Goal: Task Accomplishment & Management: Complete application form

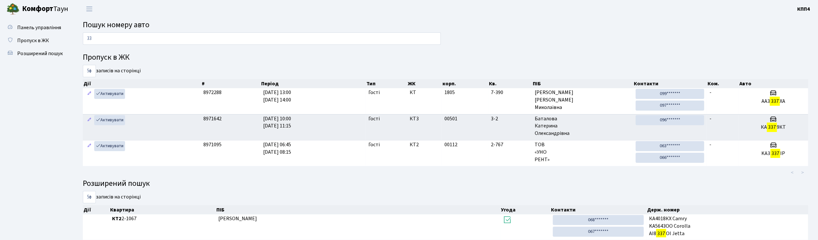
type input "3"
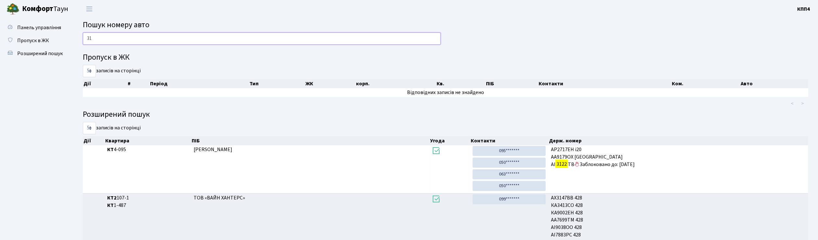
type input "3"
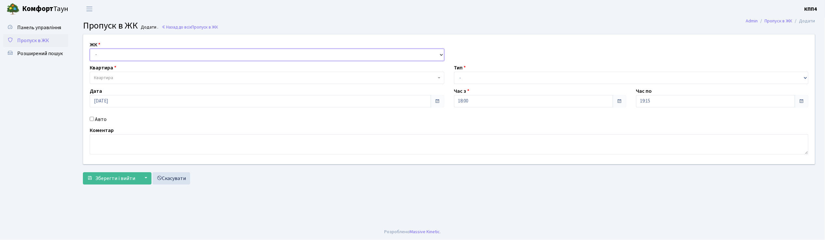
click at [99, 55] on select "- КТ, вул. Регенераторна, 4 КТ2, просп. Соборності, 17 КТ3, вул. Березнева, 16 …" at bounding box center [267, 55] width 355 height 12
select select "271"
click at [90, 49] on select "- КТ, вул. Регенераторна, 4 КТ2, просп. Соборності, 17 КТ3, вул. Березнева, 16 …" at bounding box center [267, 55] width 355 height 12
select select
click at [107, 80] on span "Квартира" at bounding box center [103, 78] width 19 height 6
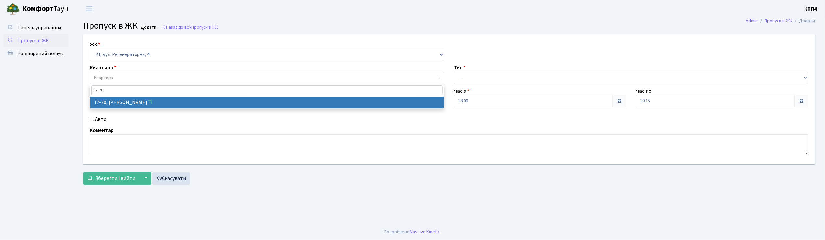
type input "17-70"
select select "9024"
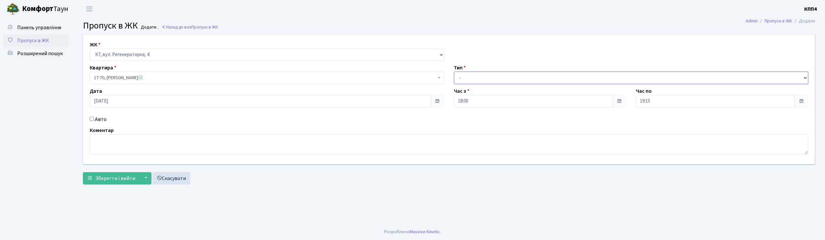
click at [468, 78] on select "- Доставка Таксі Гості Сервіс" at bounding box center [631, 78] width 355 height 12
select select "1"
click at [454, 72] on select "- Доставка Таксі Гості Сервіс" at bounding box center [631, 78] width 355 height 12
click at [110, 183] on button "Зберегти і вийти" at bounding box center [111, 179] width 57 height 12
click at [91, 119] on input "Авто" at bounding box center [92, 119] width 4 height 4
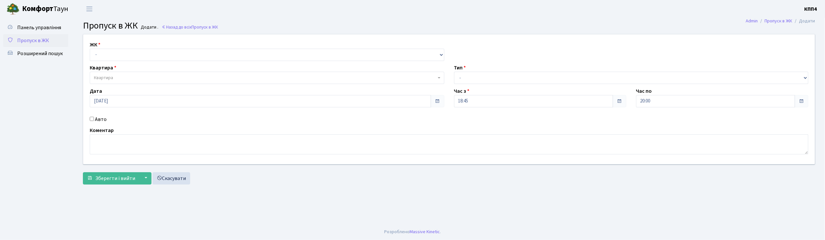
checkbox input "true"
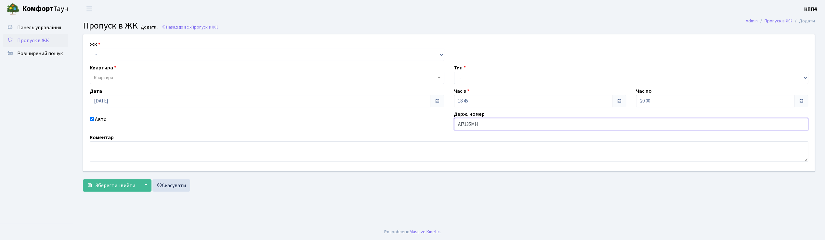
type input "АІ7135МН"
click at [105, 53] on select "- КТ, вул. Регенераторна, 4 КТ2, просп. Соборності, 17 КТ3, вул. Березнева, 16 …" at bounding box center [267, 55] width 355 height 12
select select "271"
click at [90, 49] on select "- КТ, вул. Регенераторна, 4 КТ2, просп. Соборності, 17 КТ3, вул. Березнева, 16 …" at bounding box center [267, 55] width 355 height 12
select select
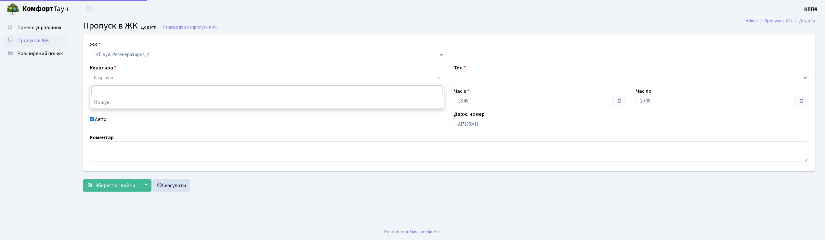
click at [110, 75] on span "Квартира" at bounding box center [267, 78] width 355 height 12
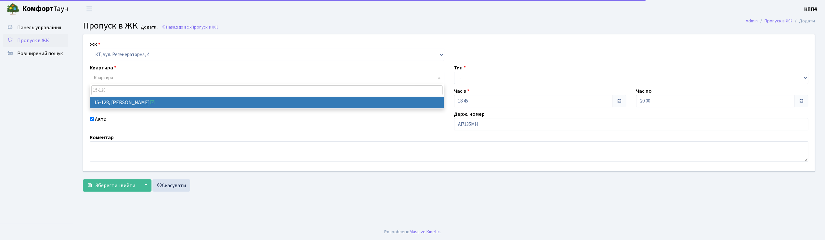
type input "15-128"
select select "8903"
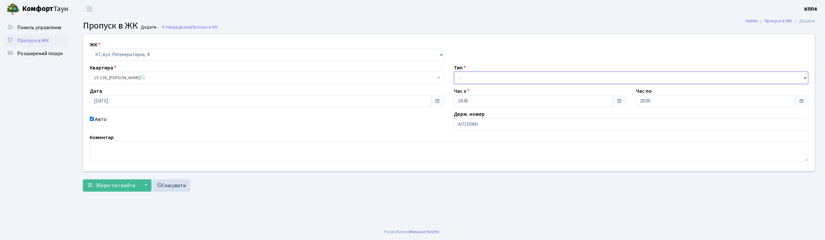
click at [493, 81] on select "- Доставка Таксі Гості Сервіс" at bounding box center [631, 78] width 355 height 12
select select "2"
click at [454, 72] on select "- Доставка Таксі Гості Сервіс" at bounding box center [631, 78] width 355 height 12
click at [117, 186] on span "Зберегти і вийти" at bounding box center [115, 185] width 40 height 7
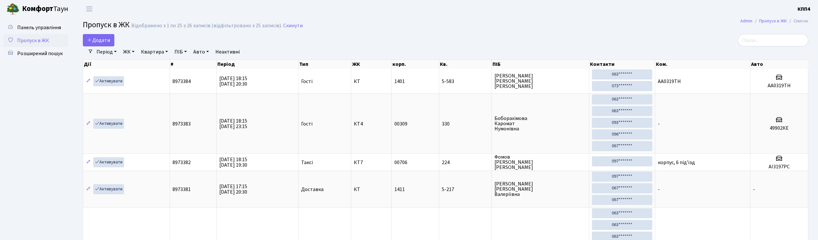
select select "25"
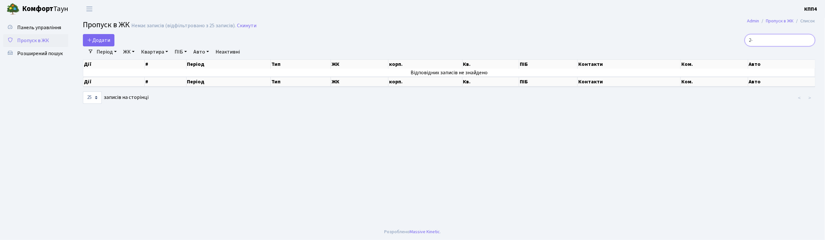
type input "2"
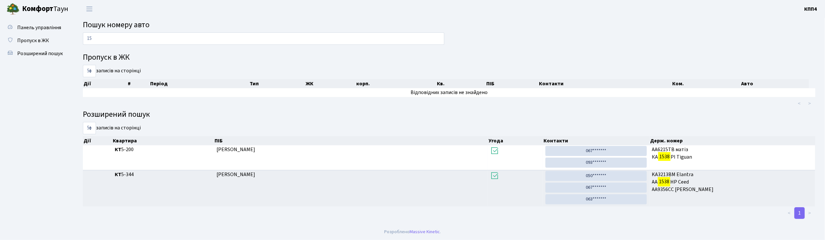
type input "1"
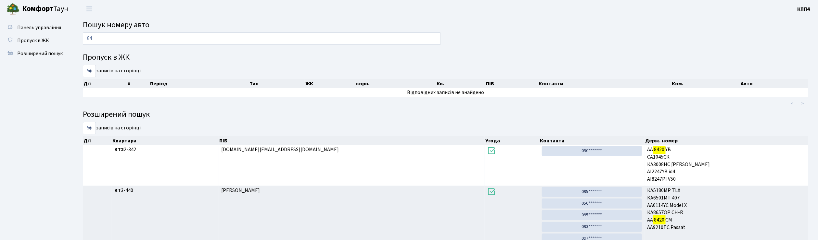
type input "8"
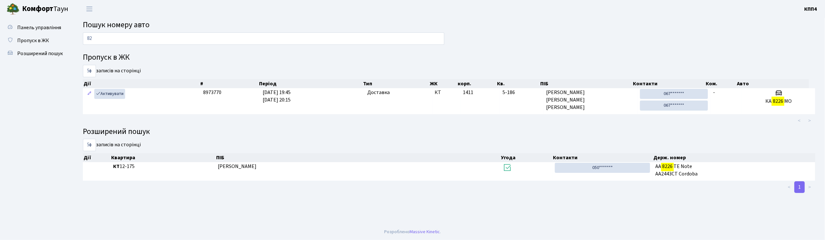
type input "8"
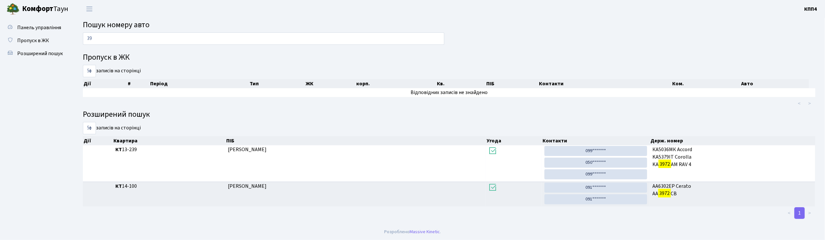
type input "3"
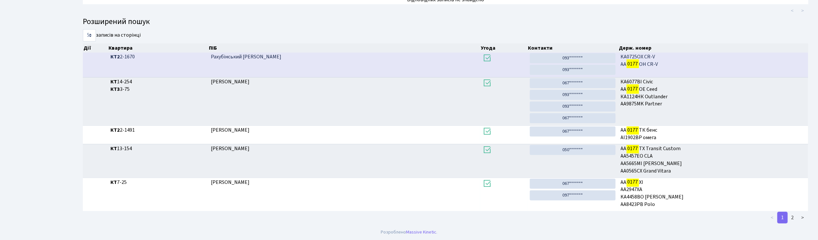
scroll to position [95, 0]
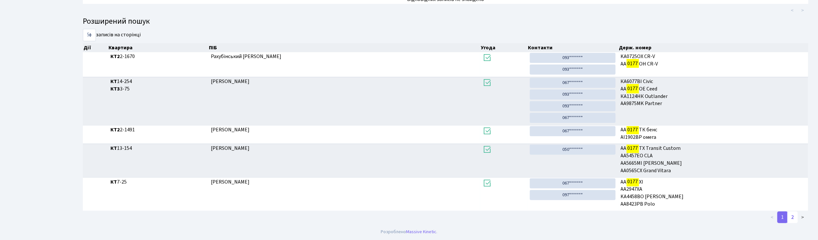
click at [796, 216] on link "2" at bounding box center [793, 218] width 10 height 12
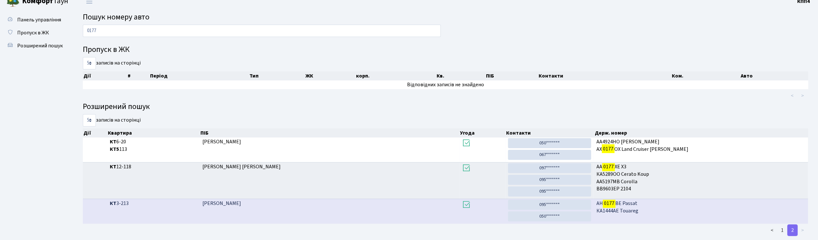
scroll to position [0, 0]
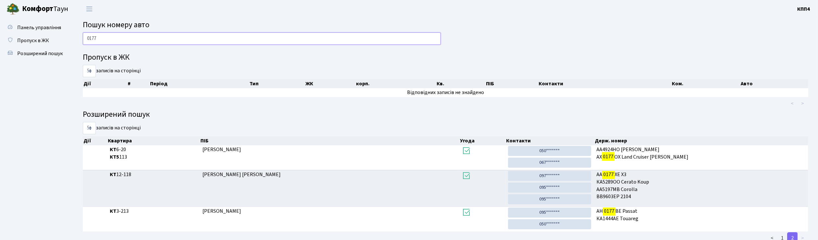
click at [181, 32] on input "0177" at bounding box center [262, 38] width 358 height 12
type input "0"
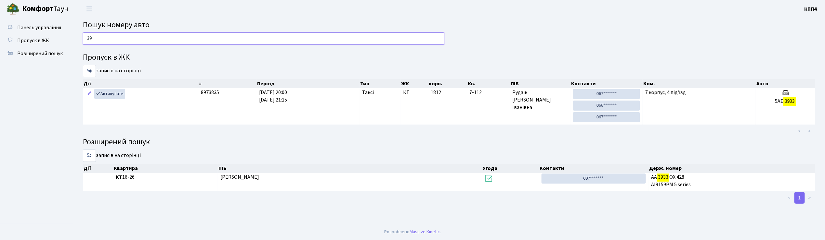
type input "3"
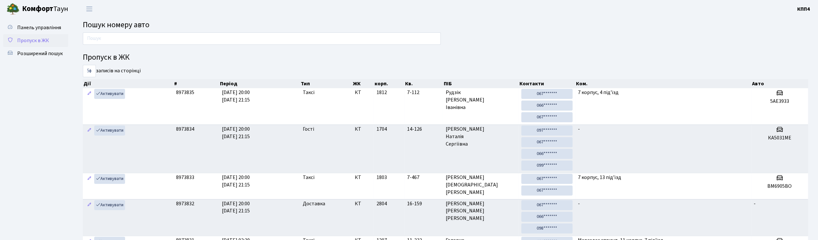
click at [41, 39] on span "Пропуск в ЖК" at bounding box center [33, 40] width 32 height 7
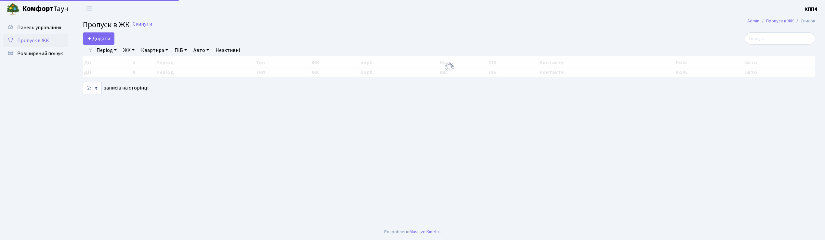
select select "25"
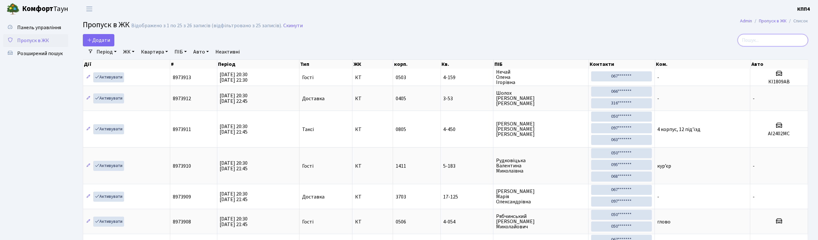
click at [763, 44] on input "search" at bounding box center [773, 40] width 71 height 12
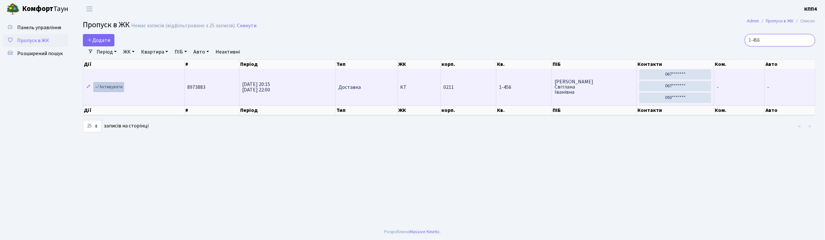
type input "1-456"
click at [111, 89] on link "Активувати" at bounding box center [108, 87] width 31 height 10
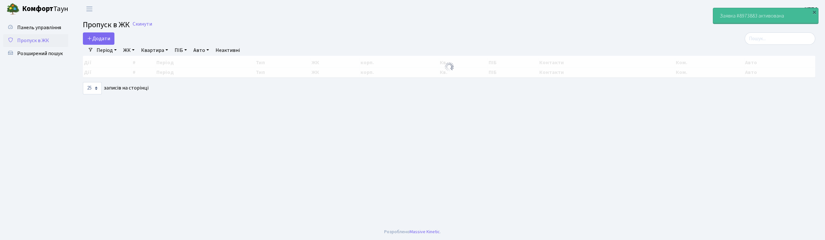
select select "25"
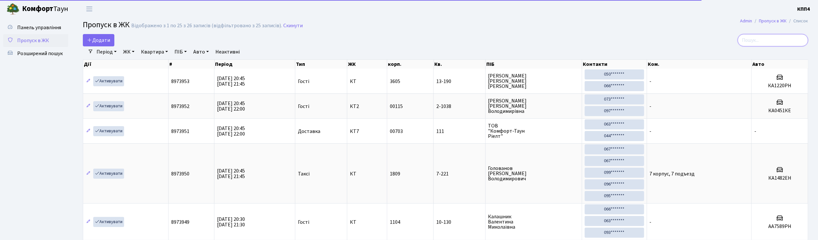
click at [772, 45] on input "search" at bounding box center [773, 40] width 71 height 12
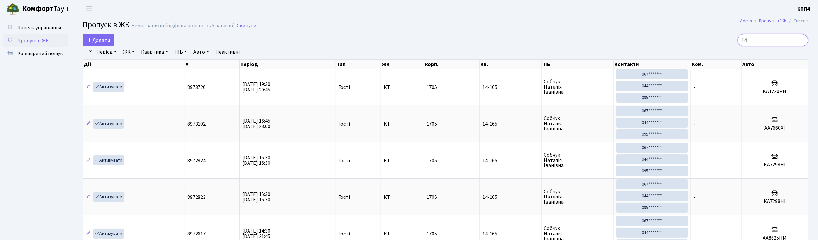
type input "1"
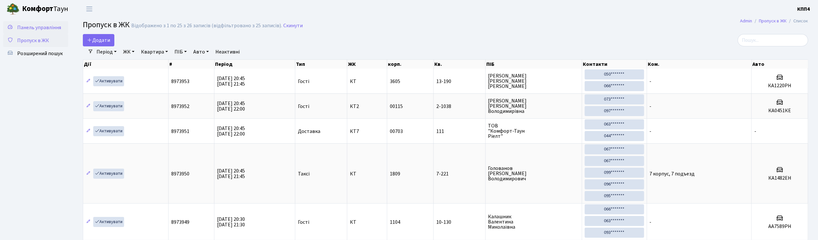
click at [56, 29] on span "Панель управління" at bounding box center [39, 27] width 44 height 7
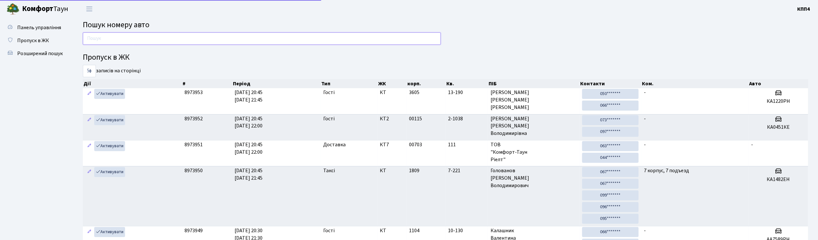
drag, startPoint x: 0, startPoint y: 0, endPoint x: 113, endPoint y: 41, distance: 120.3
click at [113, 41] on input "text" at bounding box center [262, 38] width 358 height 12
type input "0"
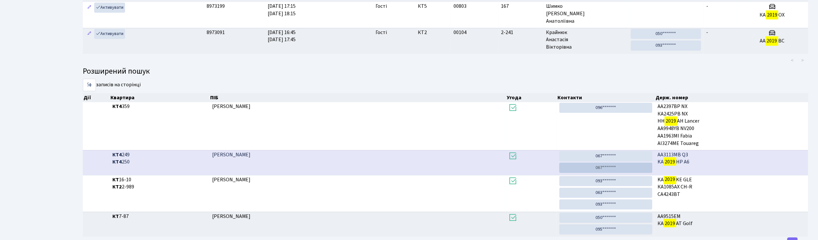
scroll to position [35, 0]
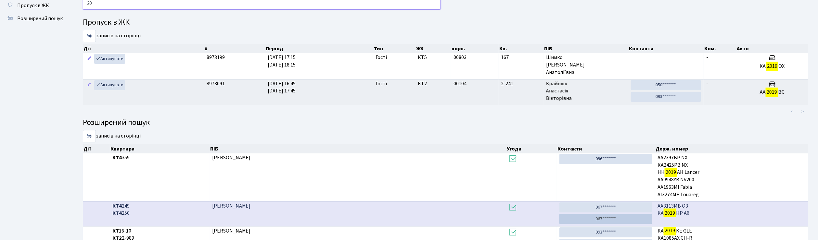
type input "2"
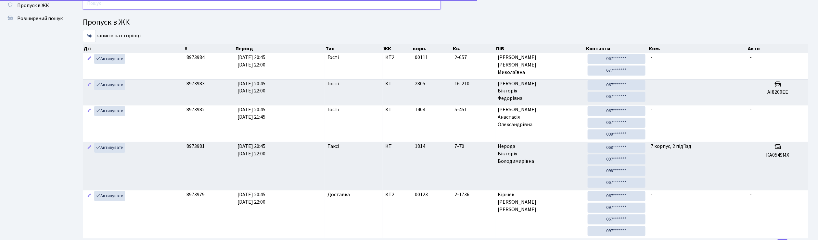
scroll to position [0, 0]
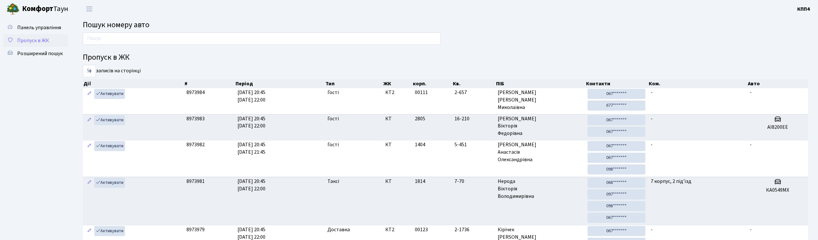
click at [32, 43] on span "Пропуск в ЖК" at bounding box center [33, 40] width 32 height 7
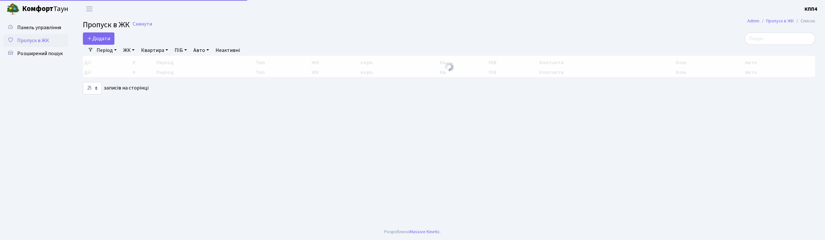
select select "25"
click at [99, 41] on span "Додати" at bounding box center [98, 38] width 23 height 7
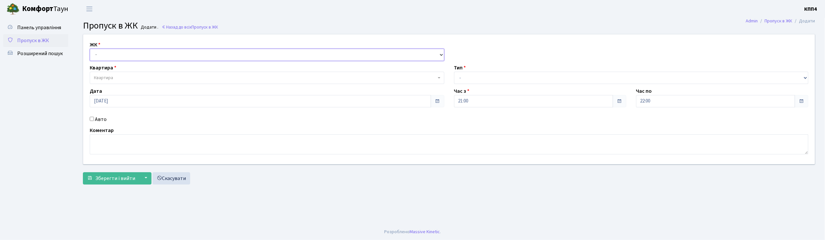
click at [112, 55] on select "- КТ, вул. Регенераторна, 4 КТ2, просп. [STREET_ADDRESS] [STREET_ADDRESS] [PERS…" at bounding box center [267, 55] width 355 height 12
select select "271"
click at [90, 49] on select "- КТ, вул. Регенераторна, 4 КТ2, просп. [STREET_ADDRESS] [STREET_ADDRESS] [PERS…" at bounding box center [267, 55] width 355 height 12
select select
click at [113, 77] on span "Квартира" at bounding box center [265, 78] width 342 height 6
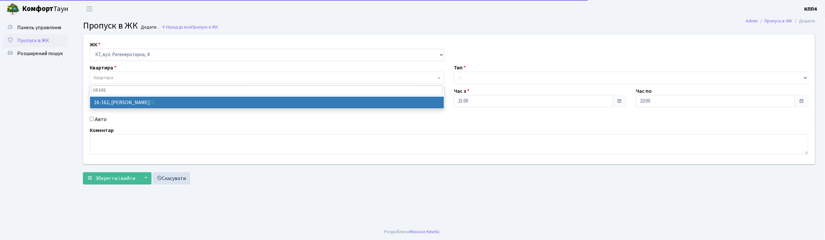
type input "16-162"
select select "8723"
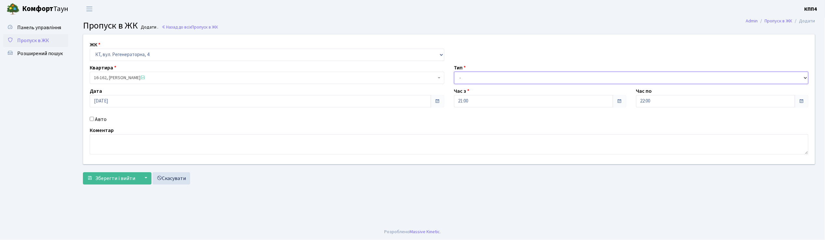
click at [479, 74] on select "- Доставка Таксі Гості Сервіс" at bounding box center [631, 78] width 355 height 12
select select "1"
click at [454, 72] on select "- Доставка Таксі Гості Сервіс" at bounding box center [631, 78] width 355 height 12
click at [109, 181] on span "Зберегти і вийти" at bounding box center [115, 178] width 40 height 7
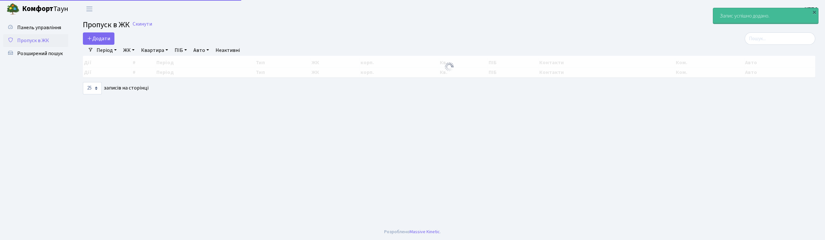
select select "25"
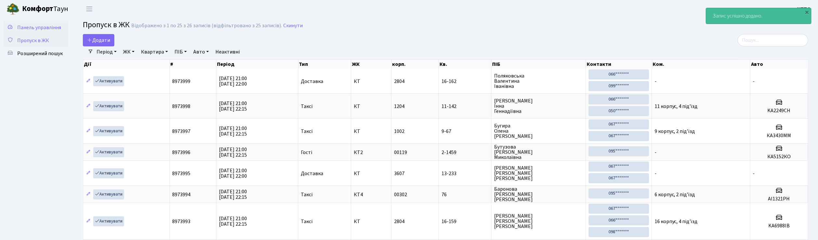
click at [53, 30] on span "Панель управління" at bounding box center [39, 27] width 44 height 7
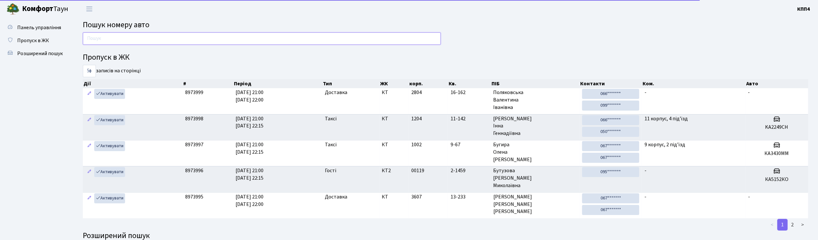
click at [119, 40] on input "text" at bounding box center [262, 38] width 358 height 12
